Goal: Information Seeking & Learning: Learn about a topic

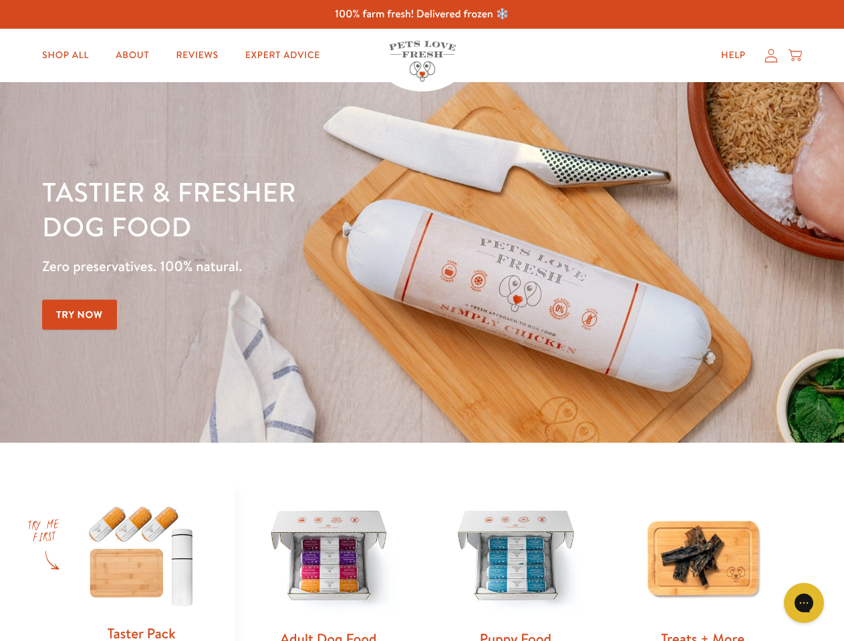
click at [421, 321] on div "Tastier & fresher dog food Zero preservatives. 100% natural. Try Now" at bounding box center [295, 262] width 506 height 176
click at [803, 603] on icon "Gorgias live chat" at bounding box center [803, 602] width 13 height 13
